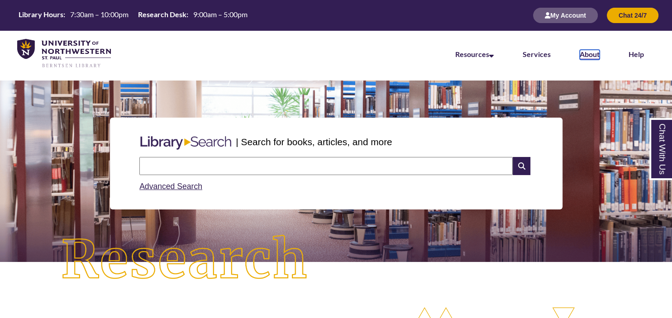
click at [591, 55] on link "About" at bounding box center [589, 55] width 20 height 10
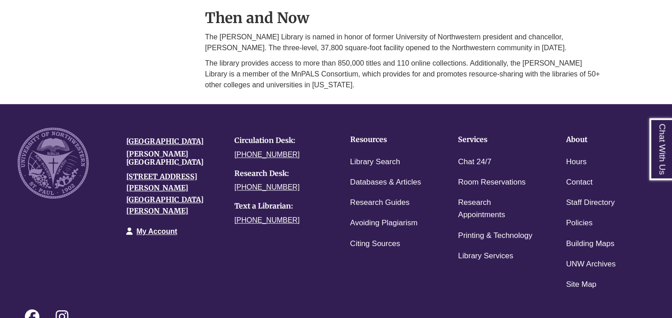
scroll to position [716, 0]
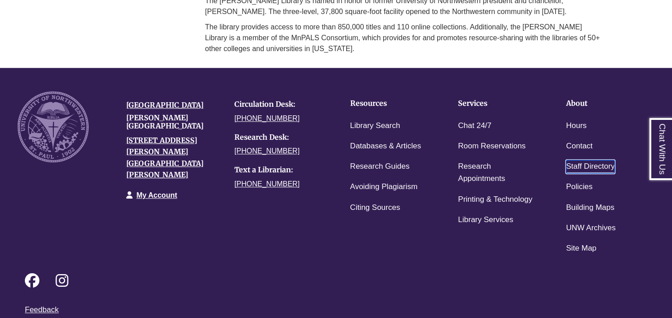
click at [576, 160] on link "Staff Directory" at bounding box center [590, 166] width 48 height 13
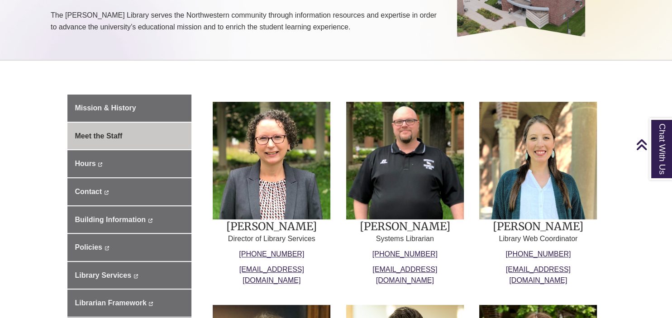
scroll to position [191, 0]
